Goal: Obtain resource: Download file/media

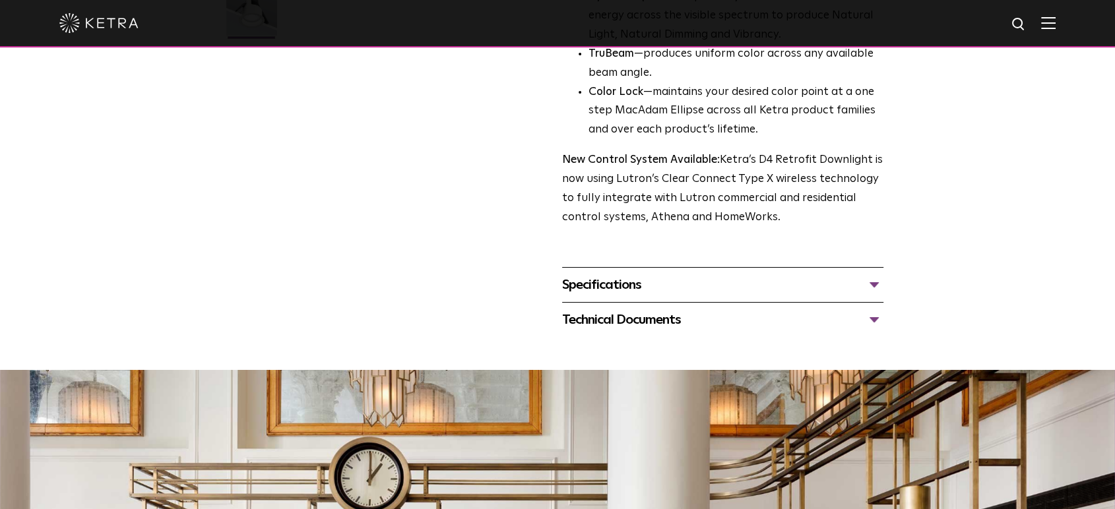
scroll to position [439, 0]
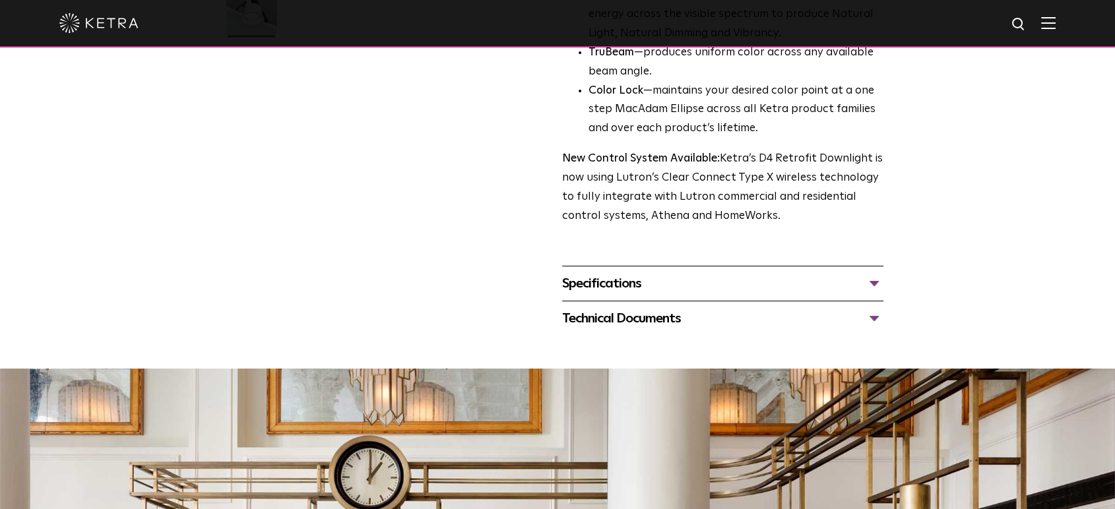
click at [627, 290] on div "Specifications" at bounding box center [722, 283] width 321 height 21
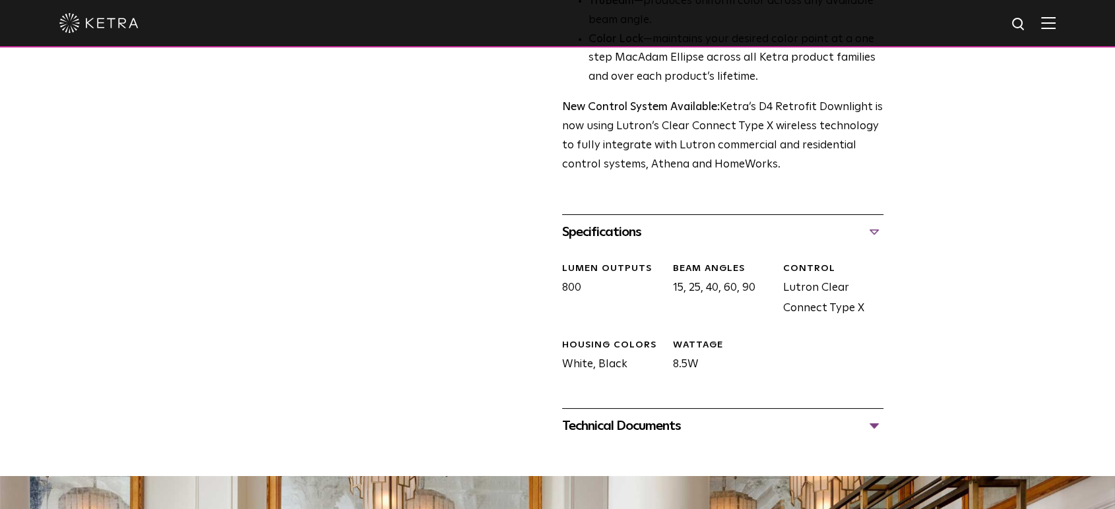
scroll to position [586, 0]
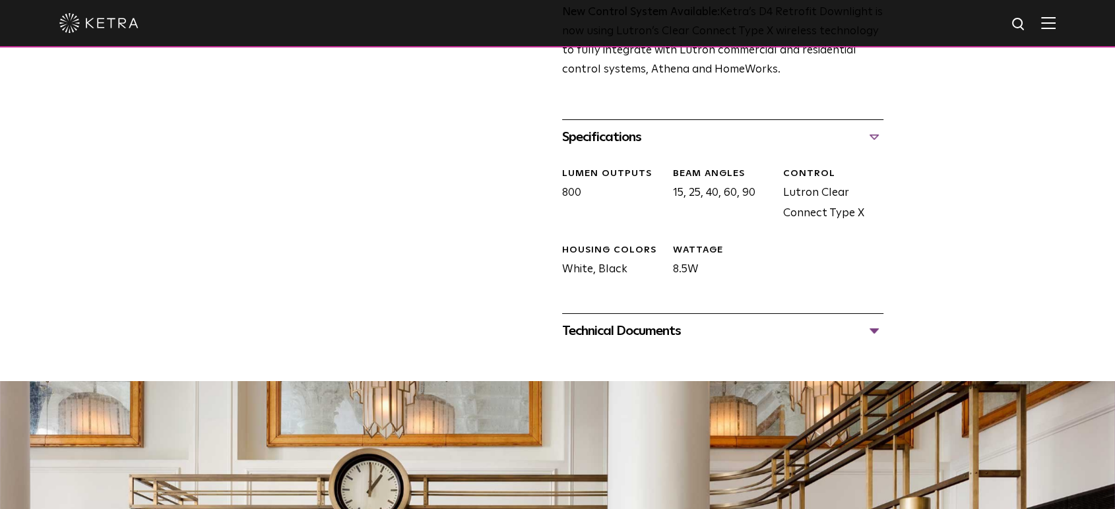
click at [611, 326] on div "Technical Documents" at bounding box center [722, 331] width 321 height 21
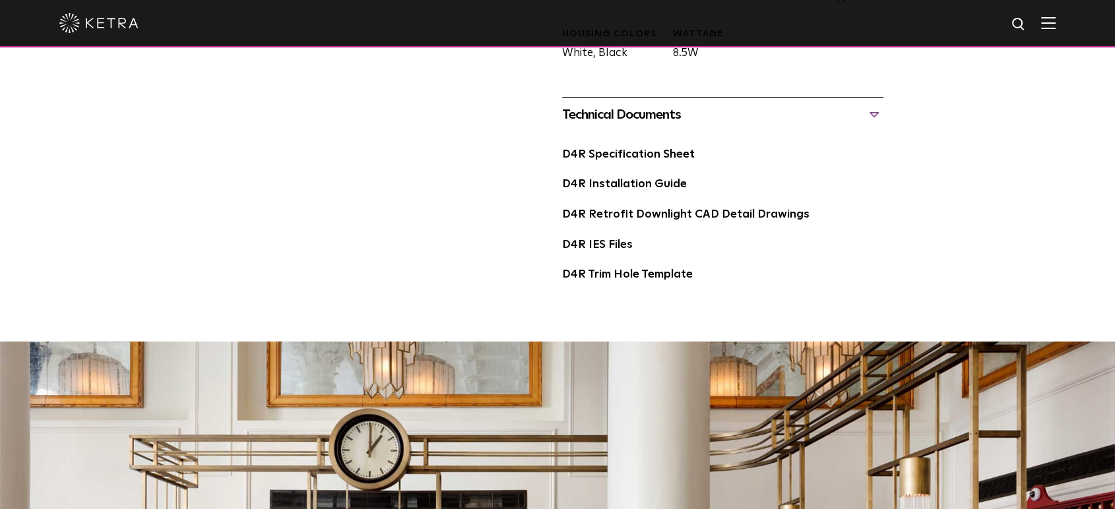
scroll to position [806, 0]
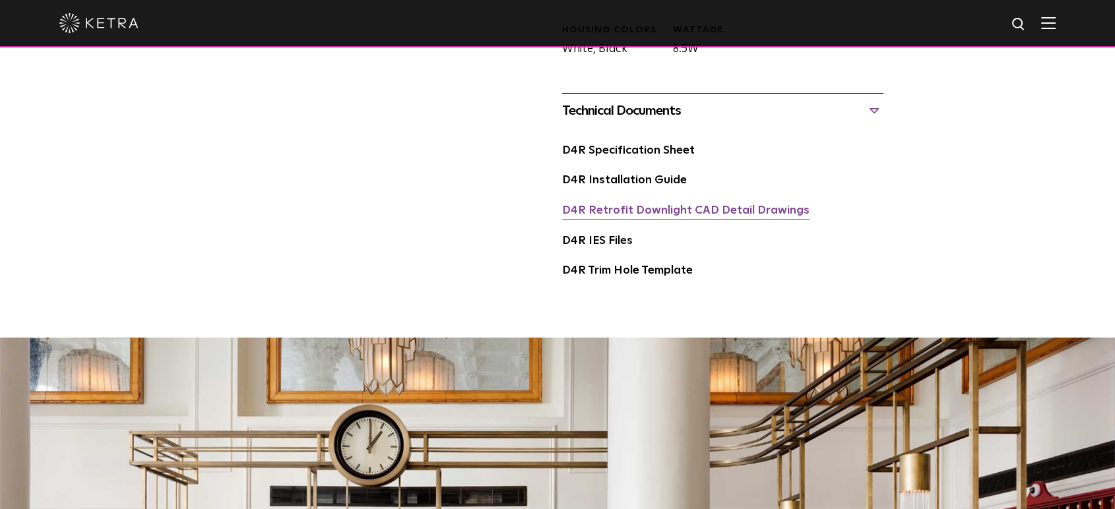
click at [627, 214] on link "D4R Retrofit Downlight CAD Detail Drawings" at bounding box center [685, 210] width 247 height 11
click at [629, 184] on link "D4R Installation Guide" at bounding box center [624, 180] width 125 height 11
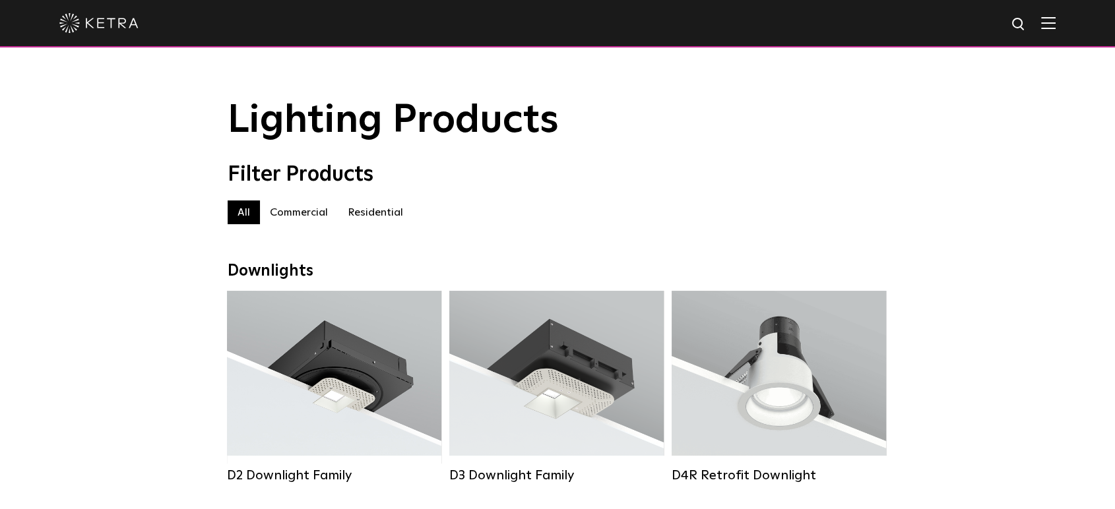
click at [1055, 26] on img at bounding box center [1048, 22] width 15 height 13
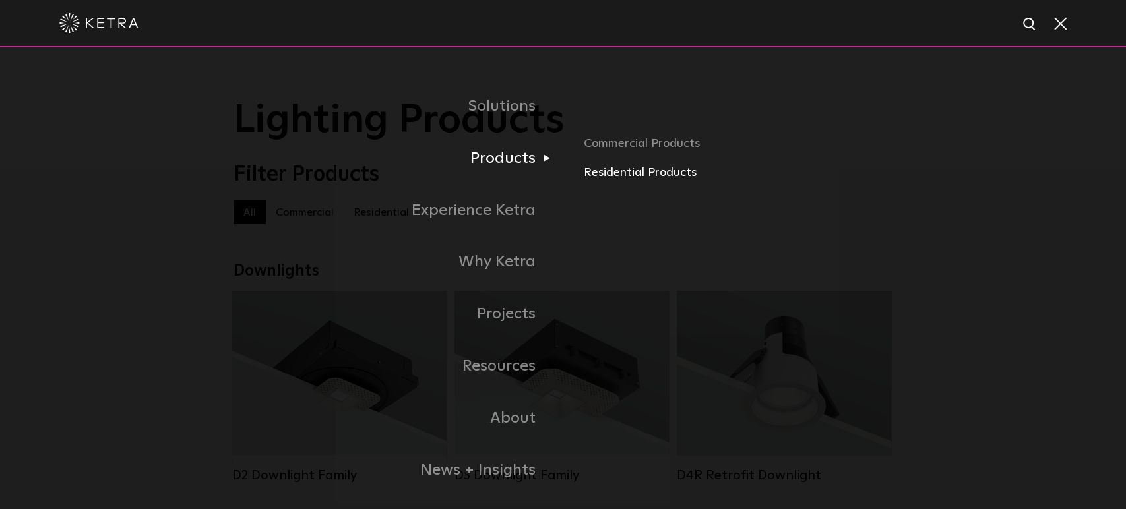
click at [607, 174] on link "Residential Products" at bounding box center [738, 173] width 309 height 19
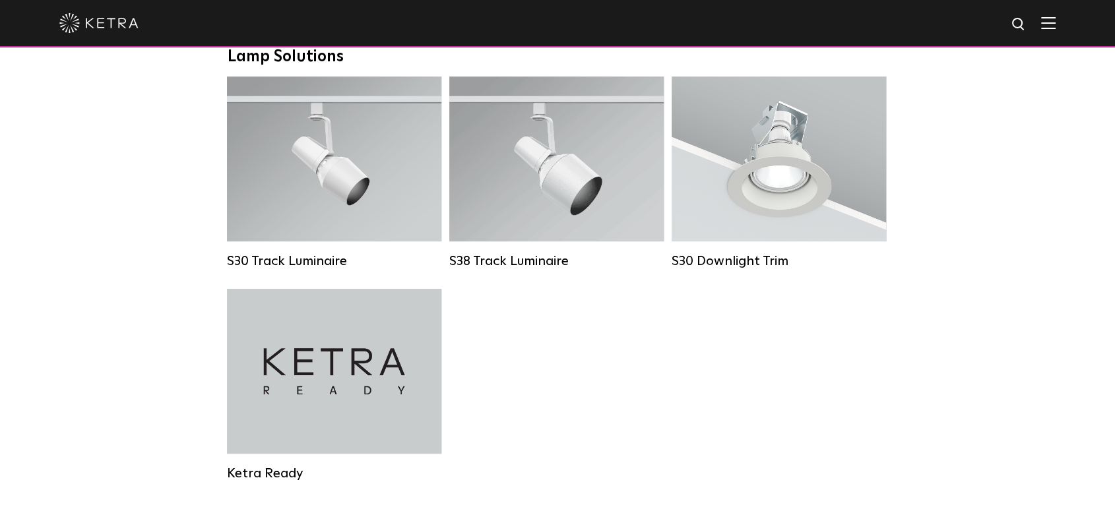
scroll to position [953, 0]
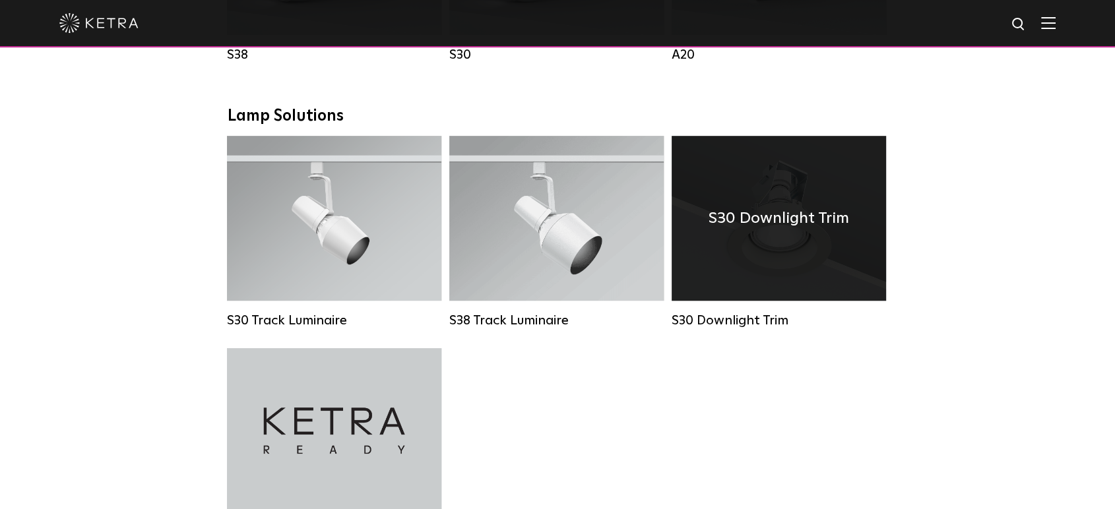
click at [751, 231] on h4 "S30 Downlight Trim" at bounding box center [778, 218] width 141 height 25
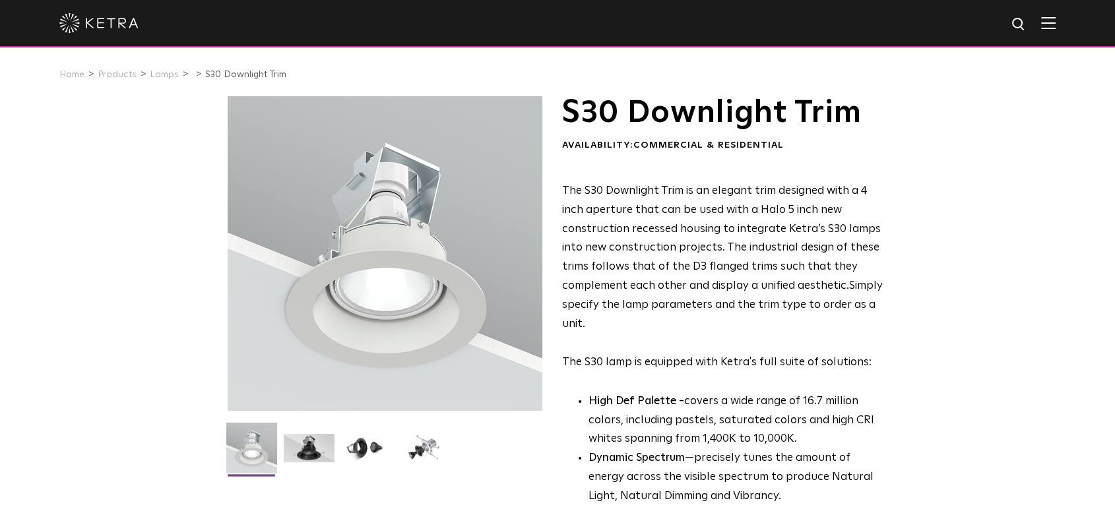
click at [971, 200] on div "S30 Downlight Trim Availability: Commercial & Residential The S30 Downlight Tri…" at bounding box center [557, 421] width 1115 height 650
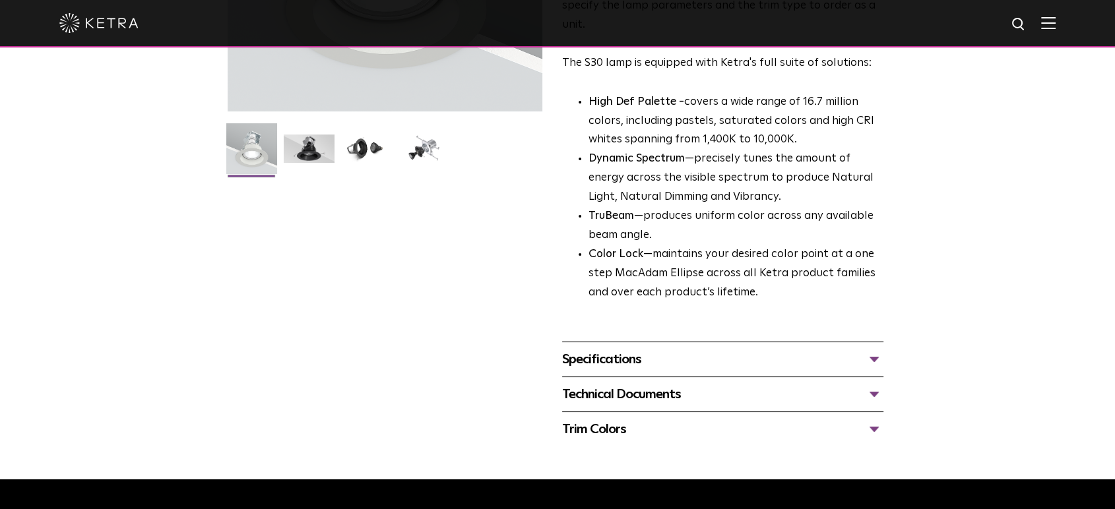
scroll to position [366, 0]
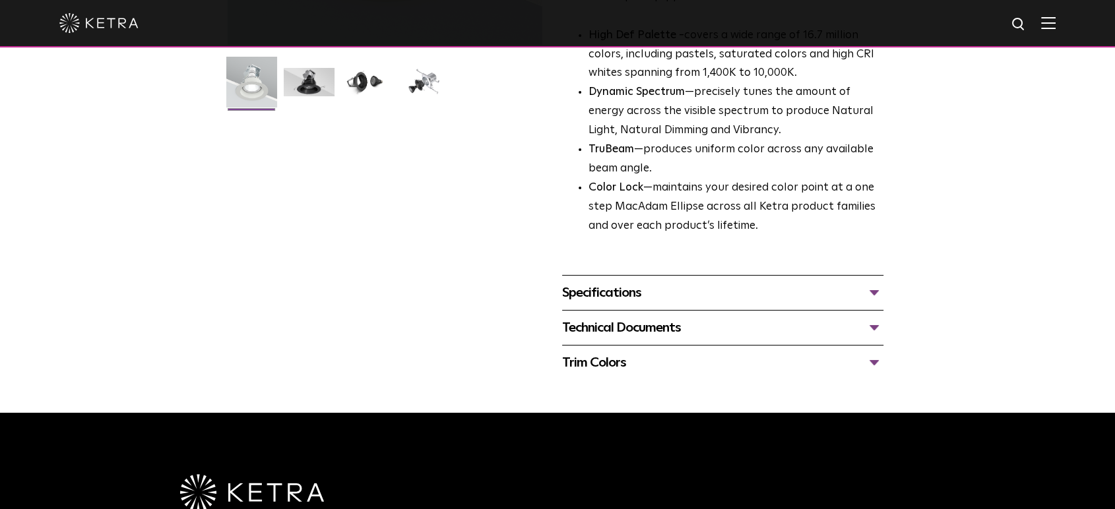
click at [614, 325] on div "Technical Documents" at bounding box center [722, 327] width 321 height 21
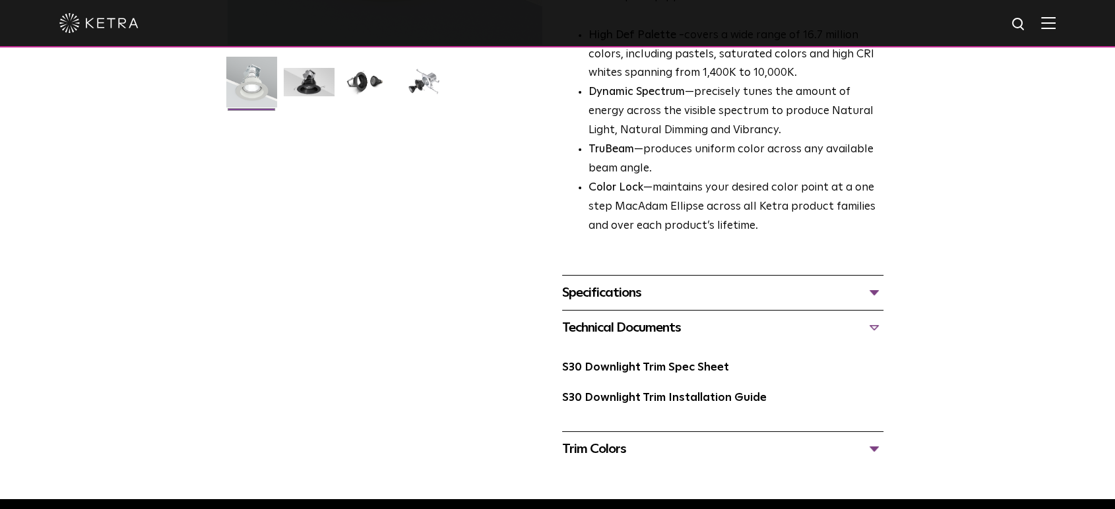
click at [635, 291] on div "Specifications" at bounding box center [722, 292] width 321 height 21
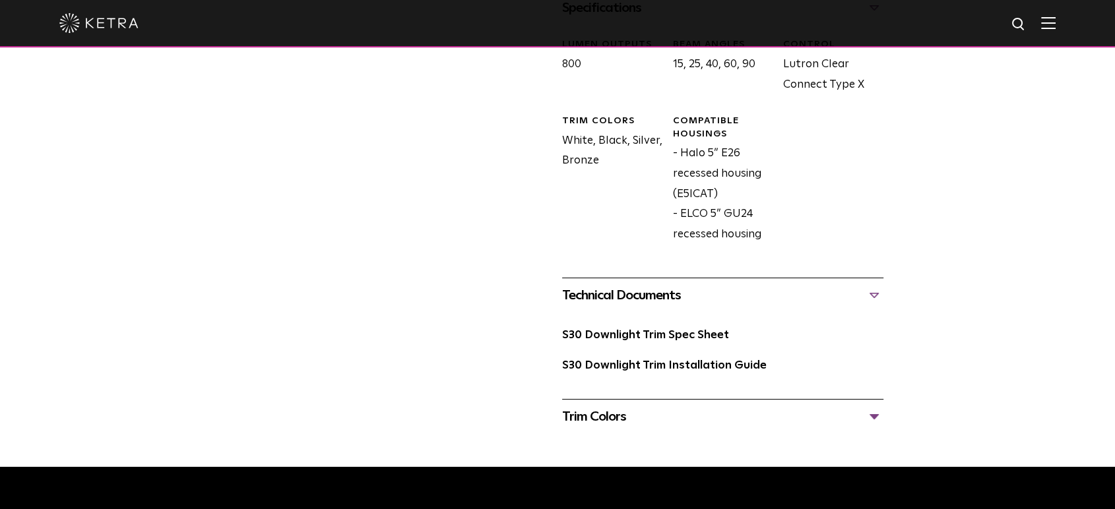
scroll to position [660, 0]
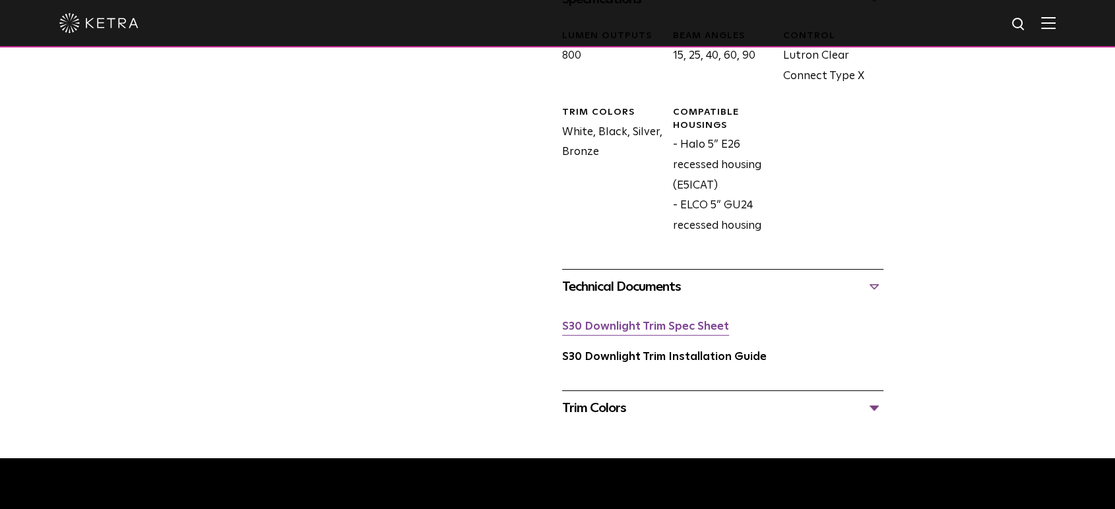
click at [641, 332] on link "S30 Downlight Trim Spec Sheet" at bounding box center [645, 326] width 167 height 11
